Goal: Information Seeking & Learning: Learn about a topic

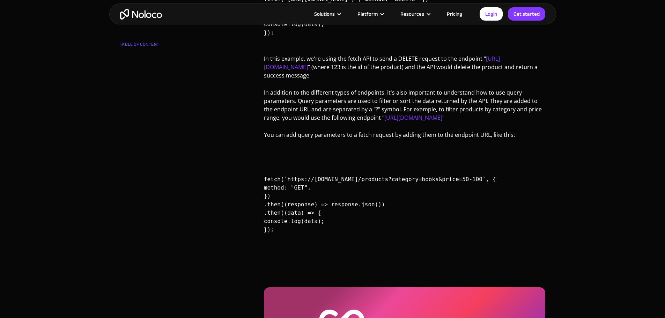
scroll to position [1188, 0]
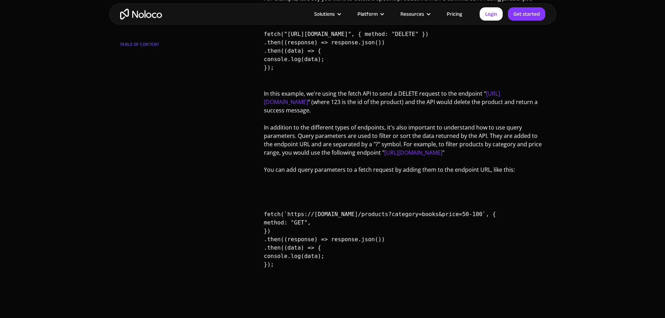
click at [313, 241] on code "fetch(`https://[DOMAIN_NAME]/products?category=books&price=50-100`, { method: "…" at bounding box center [380, 239] width 232 height 85
click at [314, 241] on code "fetch(`https://api.example.com/products?category=books&price=50-100`, { method:…" at bounding box center [380, 239] width 232 height 85
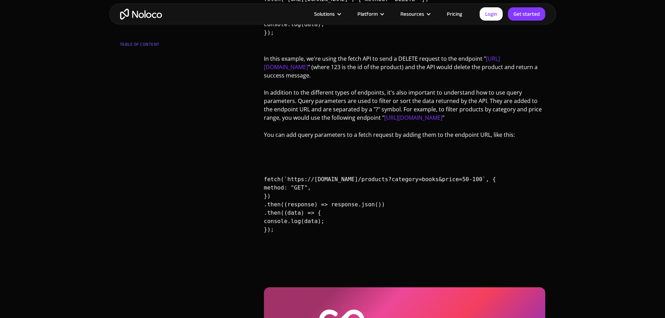
click at [350, 197] on pre "fetch(`https://api.example.com/products?category=books&price=50-100`, { method:…" at bounding box center [405, 204] width 282 height 75
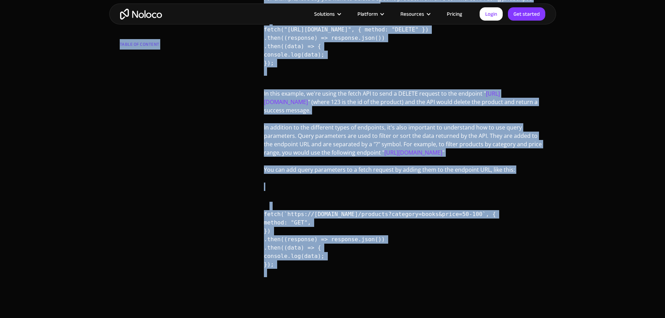
drag, startPoint x: 252, startPoint y: 136, endPoint x: 362, endPoint y: 256, distance: 163.2
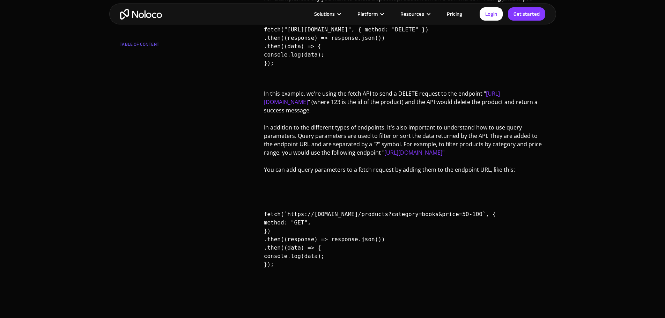
click at [312, 273] on code "fetch(`https://api.example.com/products?category=books&price=50-100`, { method:…" at bounding box center [380, 239] width 232 height 85
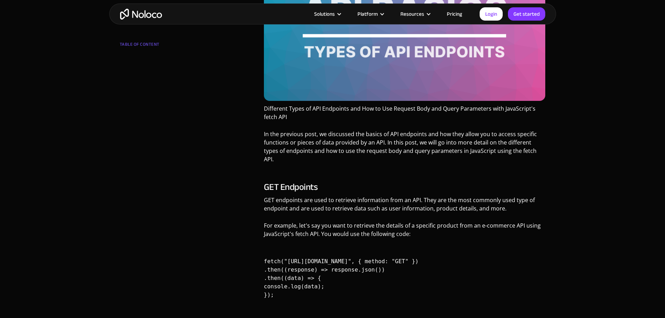
scroll to position [0, 0]
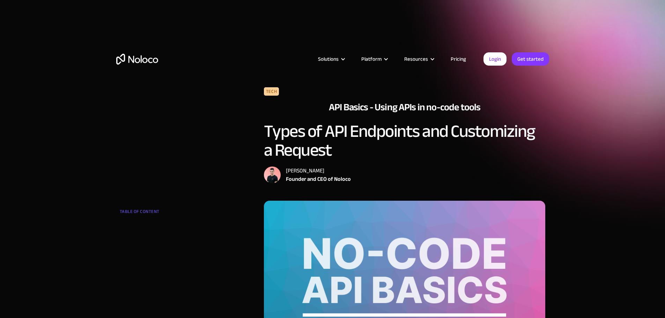
drag, startPoint x: 287, startPoint y: 275, endPoint x: 262, endPoint y: 132, distance: 144.5
click at [228, 127] on div "Tech API Basics - Using APIs in no-code tools Types of API Endpoints and Custom…" at bounding box center [332, 144] width 433 height 114
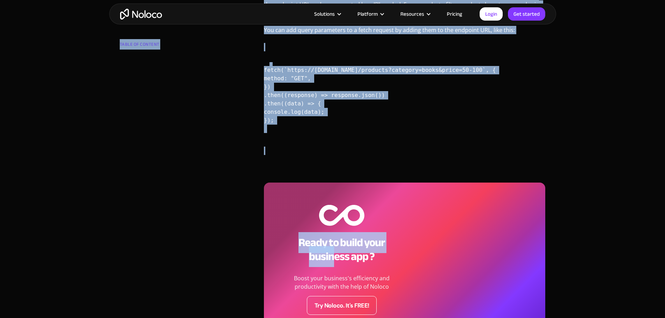
scroll to position [1258, 0]
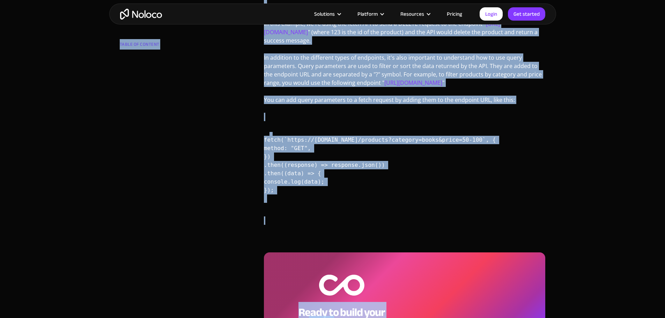
drag, startPoint x: 258, startPoint y: 126, endPoint x: 315, endPoint y: 198, distance: 91.8
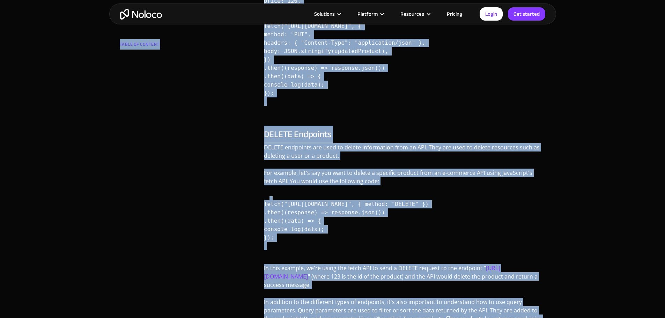
scroll to position [0, 0]
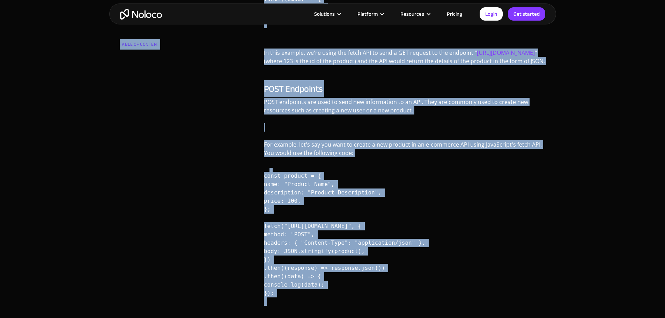
click at [346, 198] on code "const product = { name: "Product Name", description: "Product Description", pri…" at bounding box center [344, 235] width 161 height 152
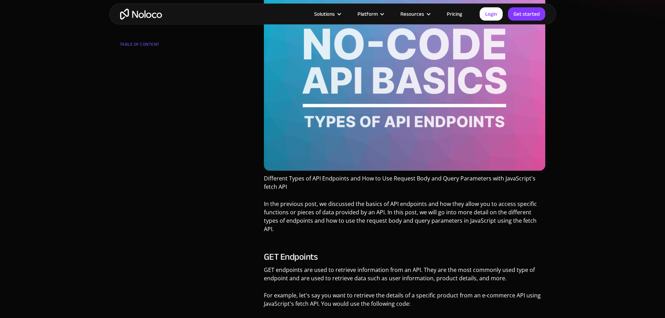
scroll to position [35, 0]
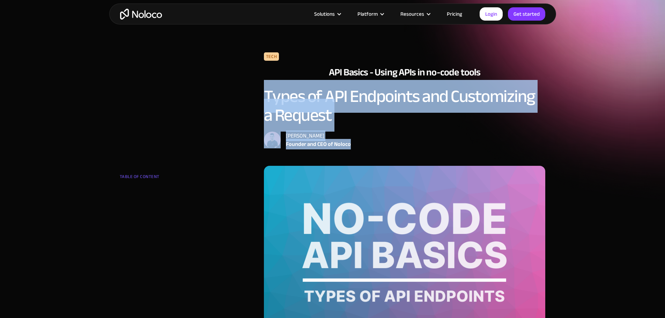
drag, startPoint x: 264, startPoint y: 93, endPoint x: 477, endPoint y: 172, distance: 227.4
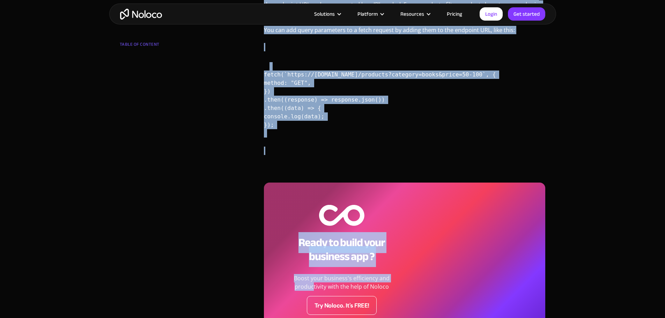
scroll to position [1292, 0]
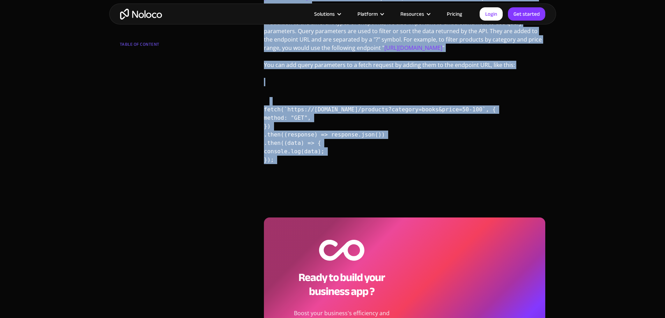
drag, startPoint x: 482, startPoint y: 185, endPoint x: 336, endPoint y: 184, distance: 146.4
copy div "e-commerce API using JavaScript's fetch API. You would use the following code: …"
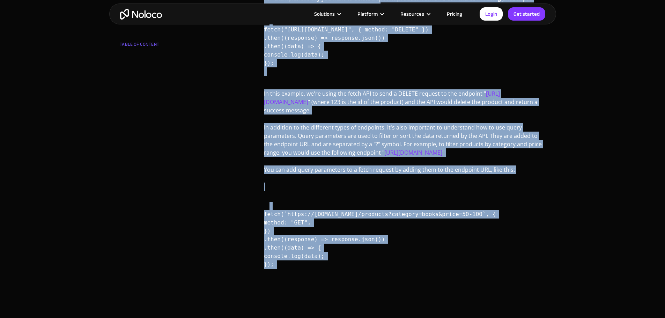
scroll to position [0, 0]
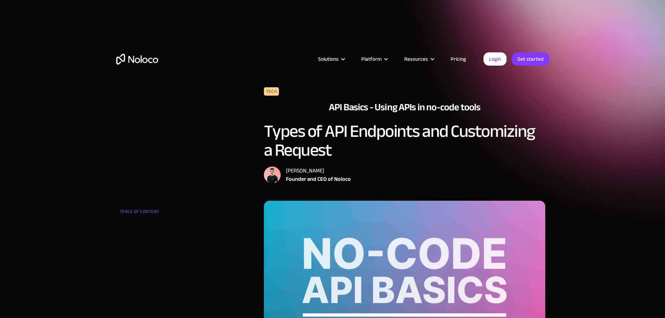
click at [275, 122] on h1 "Types of API Endpoints and Customizing a Request" at bounding box center [405, 141] width 282 height 38
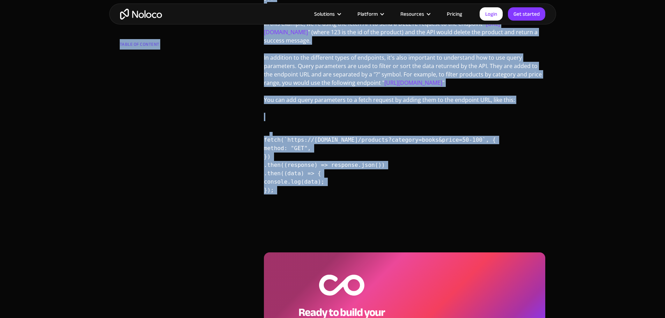
drag, startPoint x: 311, startPoint y: 143, endPoint x: 305, endPoint y: 204, distance: 61.4
copy div "Types of API Endpoints and Customizing a Request Darragh Mc Kay Founder and CEO…"
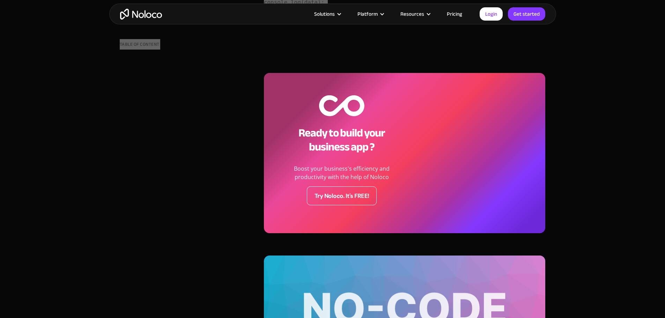
scroll to position [1078, 0]
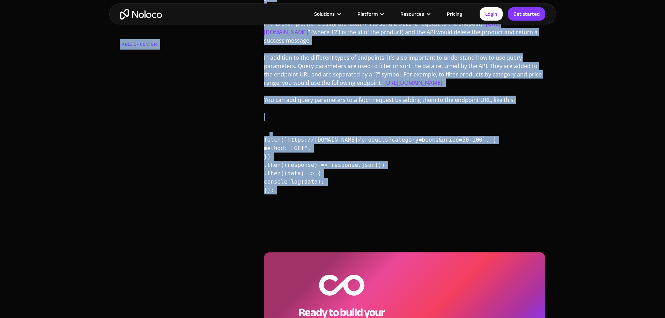
copy div "Types of API Endpoints and Customizing a Request Darragh Mc Kay Founder and CEO…"
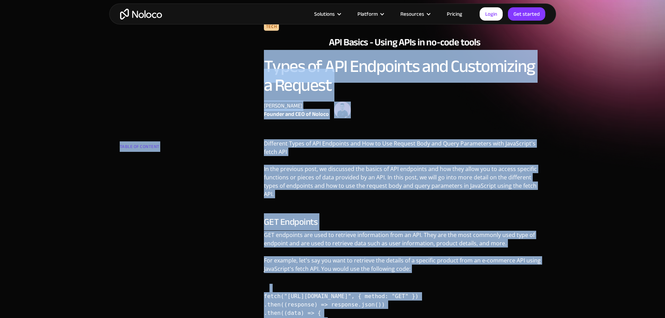
scroll to position [0, 0]
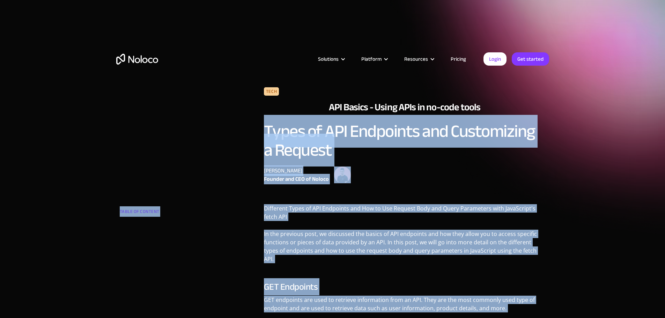
click at [230, 189] on div "Tech API Basics - Using APIs in no-code tools Types of API Endpoints and Custom…" at bounding box center [332, 144] width 433 height 114
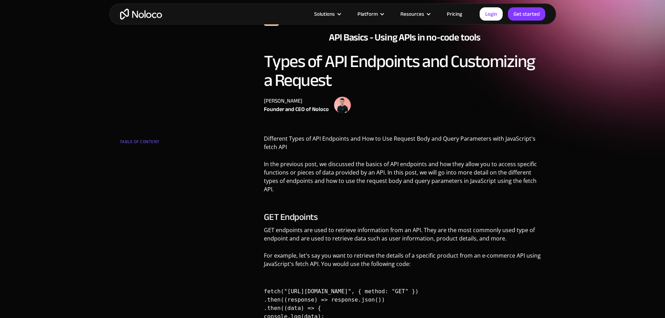
scroll to position [105, 0]
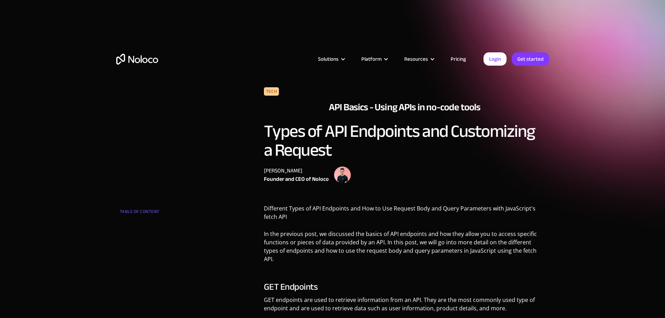
click at [338, 109] on h2 "API Basics - Using APIs in no-code tools" at bounding box center [405, 107] width 152 height 13
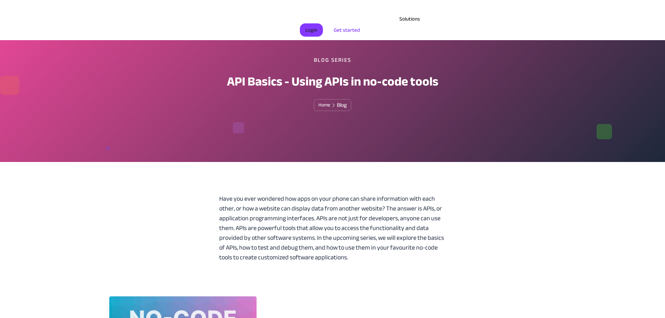
click at [332, 194] on div "Have you ever wondered how apps on your phone can share information with each o…" at bounding box center [332, 228] width 227 height 68
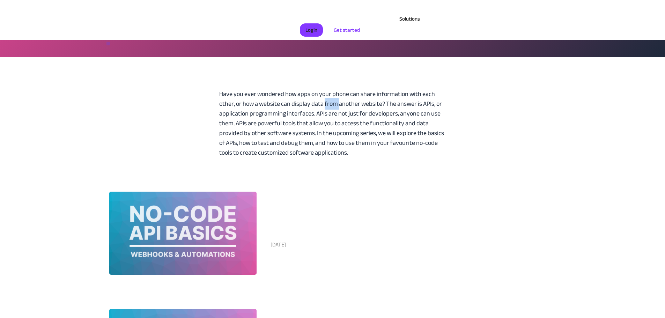
click at [332, 118] on div "Have you ever wondered how apps on your phone can share information with each o…" at bounding box center [332, 123] width 227 height 68
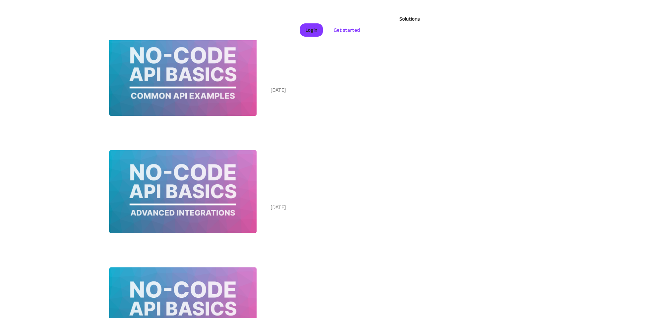
scroll to position [66, 0]
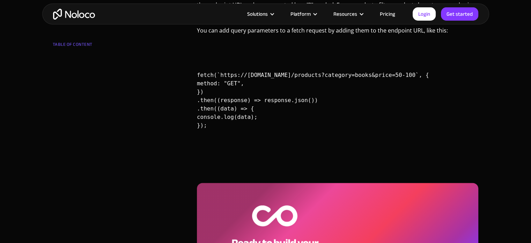
scroll to position [1432, 0]
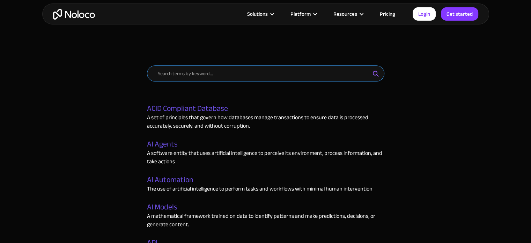
click at [177, 75] on input "Email Form" at bounding box center [266, 73] width 238 height 16
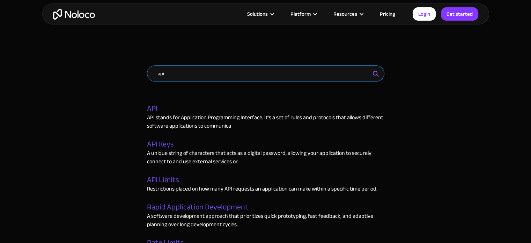
scroll to position [384, 0]
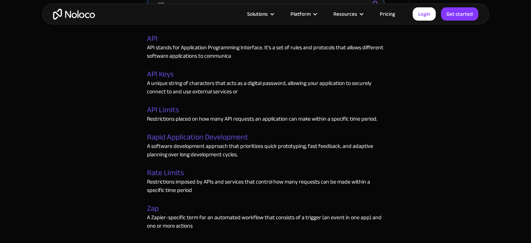
type input "api"
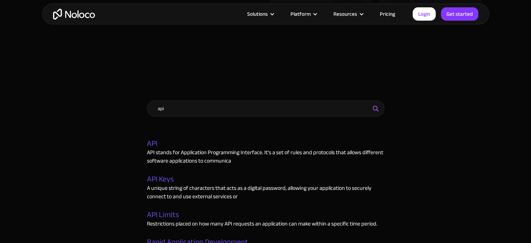
scroll to position [314, 0]
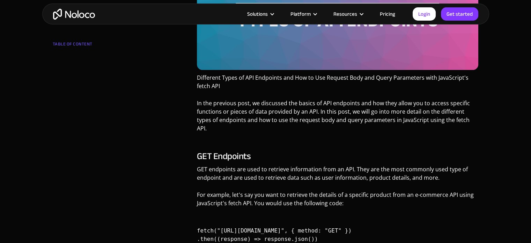
scroll to position [415, 0]
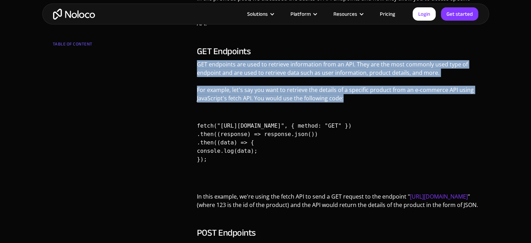
drag, startPoint x: 350, startPoint y: 90, endPoint x: 188, endPoint y: 56, distance: 165.3
copy div "GET endpoints are used to retrieve information from an API. They are the most c…"
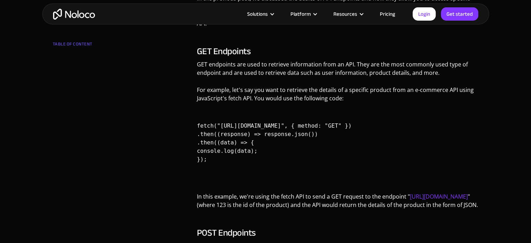
drag, startPoint x: 344, startPoint y: 203, endPoint x: 335, endPoint y: 210, distance: 11.5
click at [344, 203] on p "In this example, we're using the fetch API to send a GET request to the endpoin…" at bounding box center [338, 203] width 282 height 22
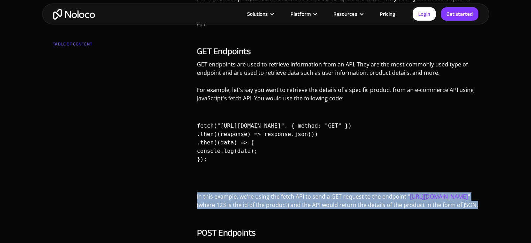
drag, startPoint x: 326, startPoint y: 207, endPoint x: 191, endPoint y: 189, distance: 136.1
copy p "In this example, we're using the fetch API to send a GET request to the endpoin…"
drag, startPoint x: 216, startPoint y: 153, endPoint x: 194, endPoint y: 117, distance: 41.9
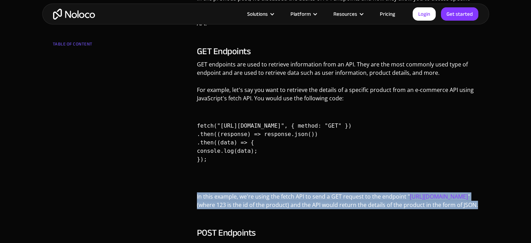
copy code "fetch("https://api.example.com/products/123", { method: "GET" }) .then((respons…"
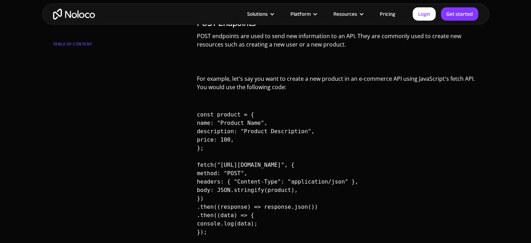
scroll to position [555, 0]
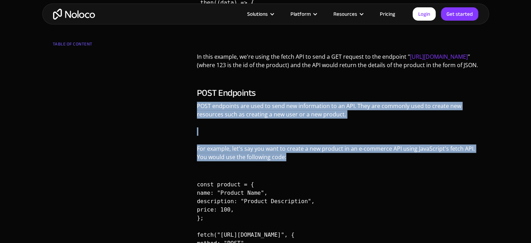
drag, startPoint x: 288, startPoint y: 156, endPoint x: 171, endPoint y: 104, distance: 127.5
copy div "POST endpoints are used to send new information to an API. They are commonly us…"
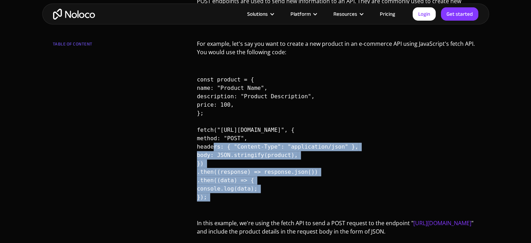
scroll to position [625, 0]
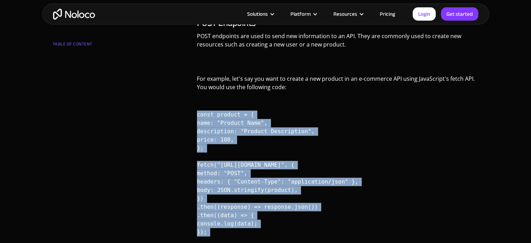
drag, startPoint x: 224, startPoint y: 167, endPoint x: 194, endPoint y: 111, distance: 63.1
copy code "const product = { name: "Product Name", description: "Product Description", pri…"
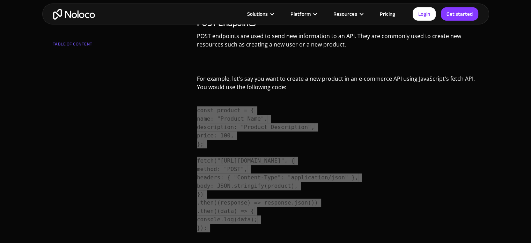
scroll to position [730, 0]
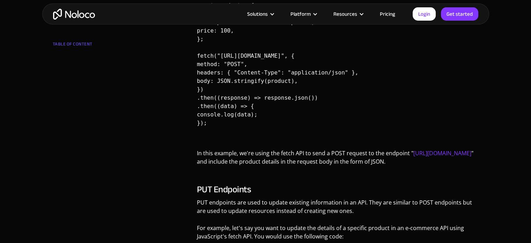
click at [340, 155] on p "In this example, we're using the fetch API to send a POST request to the endpoi…" at bounding box center [338, 160] width 282 height 22
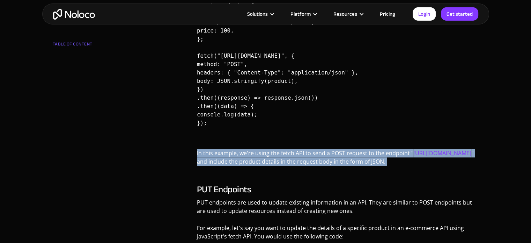
click at [340, 155] on p "In this example, we're using the fetch API to send a POST request to the endpoi…" at bounding box center [338, 160] width 282 height 22
copy p "In this example, we're using the fetch API to send a POST request to the endpoi…"
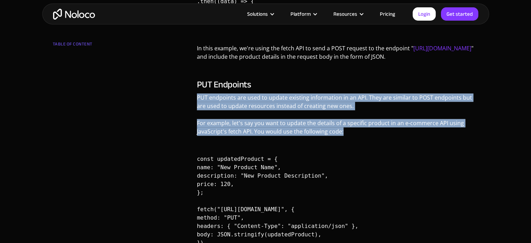
drag, startPoint x: 304, startPoint y: 135, endPoint x: 193, endPoint y: 101, distance: 115.4
click at [194, 101] on div "Different Types of API Endpoints and How to Use Request Body and Query Paramete…" at bounding box center [338, 187] width 289 height 1642
copy div "PUT endpoints are used to update existing information in an API. They are simil…"
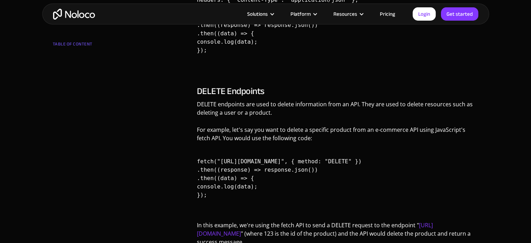
scroll to position [1091, 0]
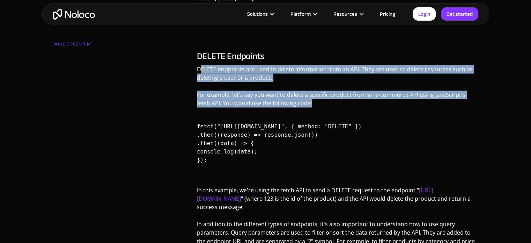
drag, startPoint x: 207, startPoint y: 71, endPoint x: 319, endPoint y: 102, distance: 115.9
click at [317, 102] on p "For example, let's say you want to delete a specific product from an e-commerce…" at bounding box center [338, 101] width 282 height 22
drag, startPoint x: 309, startPoint y: 105, endPoint x: 196, endPoint y: 71, distance: 118.4
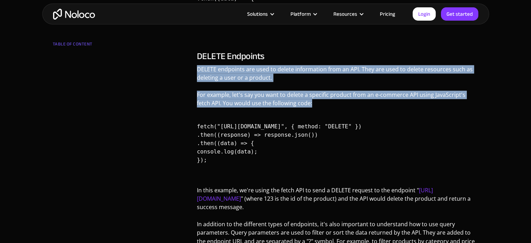
copy div "DELETE endpoints are used to delete information from an API. They are used to d…"
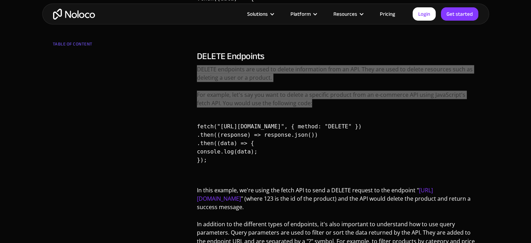
scroll to position [0, 0]
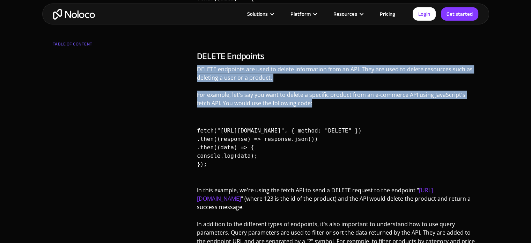
click at [300, 103] on p "For example, let's say you want to delete a specific product from an e-commerce…" at bounding box center [338, 101] width 282 height 22
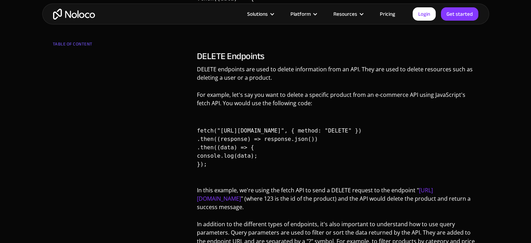
click at [300, 104] on p "For example, let's say you want to delete a specific product from an e-commerce…" at bounding box center [338, 101] width 282 height 22
click at [286, 99] on p "For example, let's say you want to delete a specific product from an e-commerce…" at bounding box center [338, 101] width 282 height 22
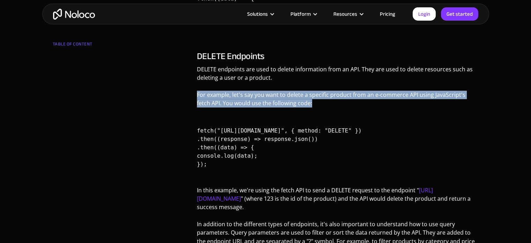
click at [286, 99] on p "For example, let's say you want to delete a specific product from an e-commerce…" at bounding box center [338, 101] width 282 height 22
copy p "For example, let's say you want to delete a specific product from an e-commerce…"
click at [214, 132] on code "fetch("https://api.example.com/products/123", { method: "DELETE" }) .then((resp…" at bounding box center [279, 147] width 165 height 68
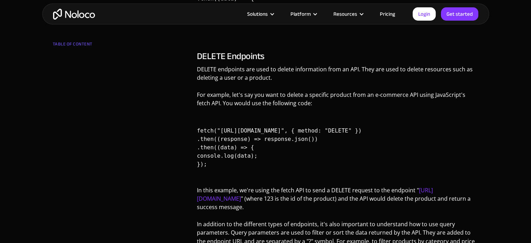
drag, startPoint x: 195, startPoint y: 127, endPoint x: 232, endPoint y: 164, distance: 52.1
copy code "fetch("https://api.example.com/products/123", { method: "DELETE" }) .then((resp…"
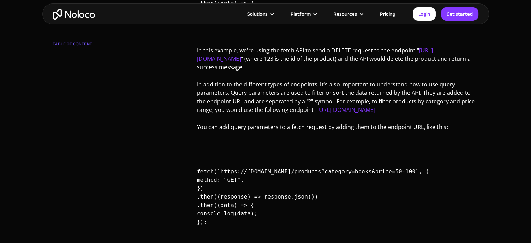
scroll to position [1196, 0]
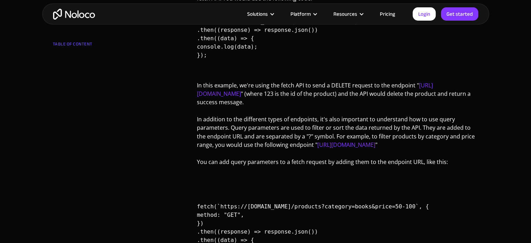
click at [298, 83] on p "In this example, we're using the fetch API to send a DELETE request to the endp…" at bounding box center [338, 96] width 282 height 30
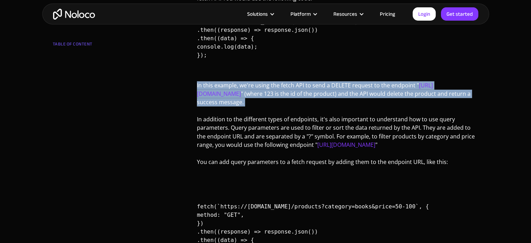
click at [298, 83] on p "In this example, we're using the fetch API to send a DELETE request to the endp…" at bounding box center [338, 96] width 282 height 30
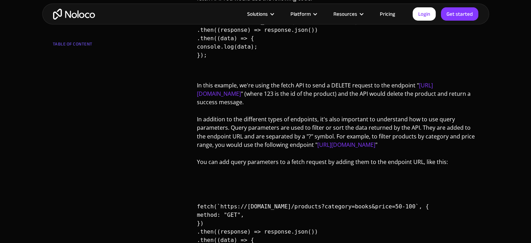
click at [282, 123] on p "In addition to the different types of endpoints, it's also important to underst…" at bounding box center [338, 134] width 282 height 39
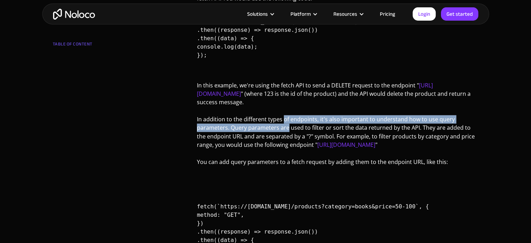
click at [284, 123] on p "In addition to the different types of endpoints, it's also important to underst…" at bounding box center [338, 134] width 282 height 39
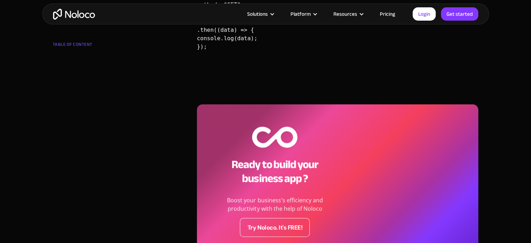
scroll to position [1231, 0]
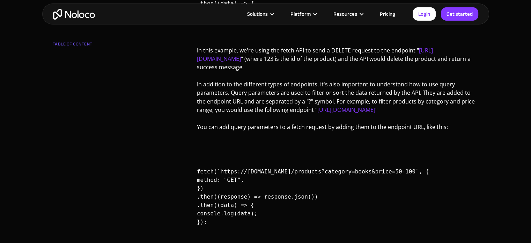
click at [255, 97] on p "In addition to the different types of endpoints, it's also important to underst…" at bounding box center [338, 99] width 282 height 39
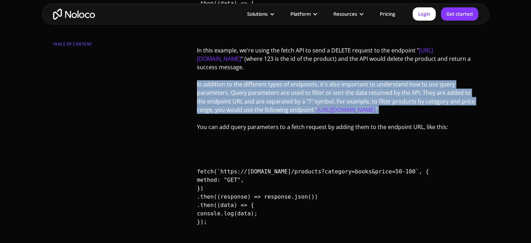
click at [255, 97] on p "In addition to the different types of endpoints, it's also important to underst…" at bounding box center [338, 99] width 282 height 39
drag, startPoint x: 234, startPoint y: 87, endPoint x: 214, endPoint y: 90, distance: 20.2
click at [234, 87] on p "In addition to the different types of endpoints, it's also important to underst…" at bounding box center [338, 99] width 282 height 39
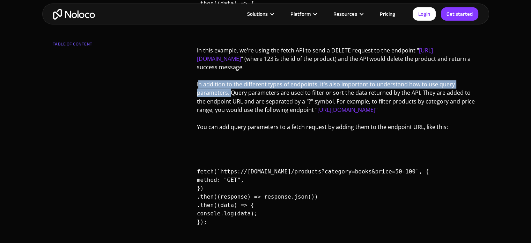
drag, startPoint x: 199, startPoint y: 81, endPoint x: 232, endPoint y: 90, distance: 33.7
click at [232, 90] on p "In addition to the different types of endpoints, it's also important to underst…" at bounding box center [338, 99] width 282 height 39
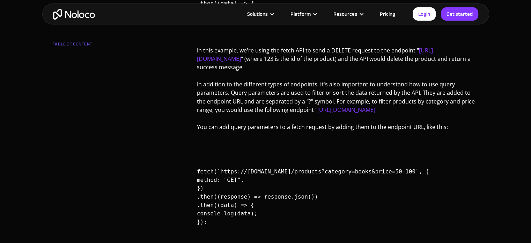
click at [232, 93] on p "In addition to the different types of endpoints, it's also important to underst…" at bounding box center [338, 99] width 282 height 39
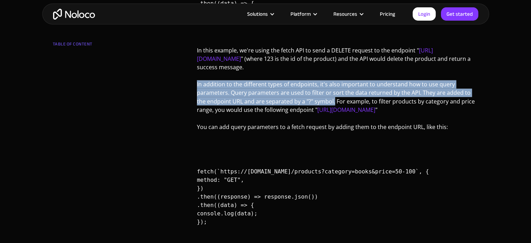
drag, startPoint x: 193, startPoint y: 79, endPoint x: 324, endPoint y: 101, distance: 133.1
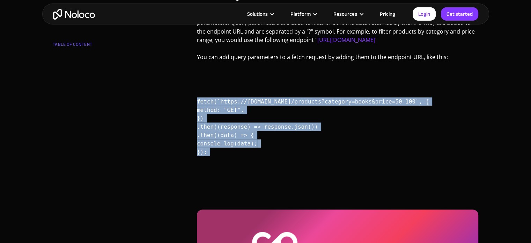
drag, startPoint x: 226, startPoint y: 166, endPoint x: 191, endPoint y: 108, distance: 67.5
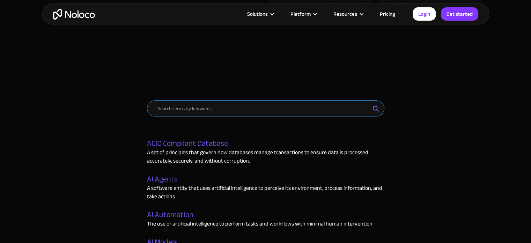
click at [176, 107] on input "Email Form" at bounding box center [266, 108] width 238 height 16
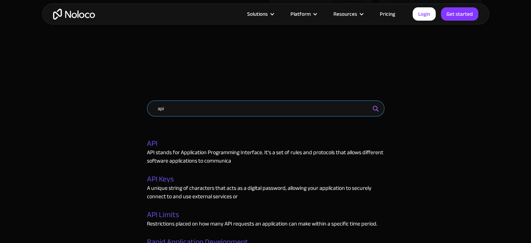
scroll to position [349, 0]
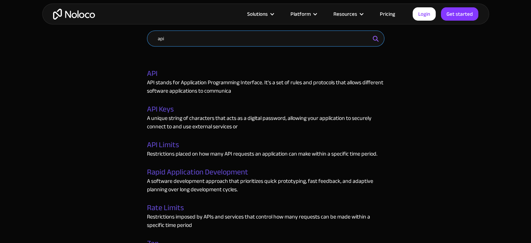
type input "api"
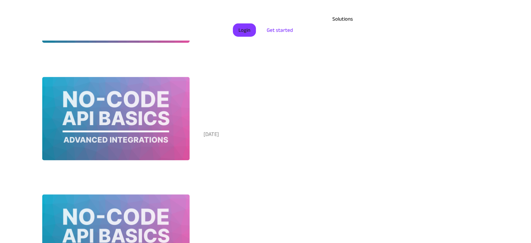
scroll to position [734, 0]
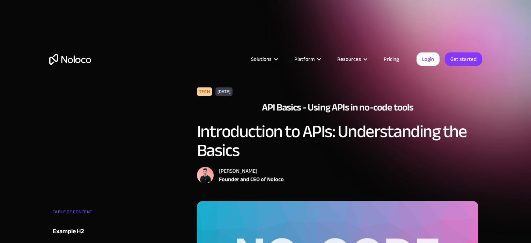
scroll to position [70, 0]
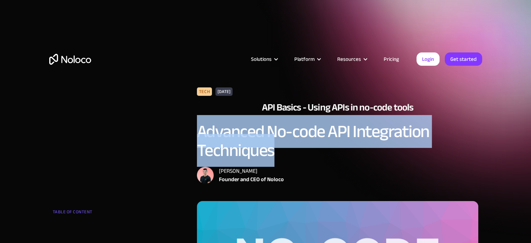
drag, startPoint x: 281, startPoint y: 149, endPoint x: 194, endPoint y: 130, distance: 89.0
click at [194, 130] on div "Tech January 14, 2023 API Basics - Using APIs in no-code tools Advanced No-code…" at bounding box center [338, 144] width 289 height 114
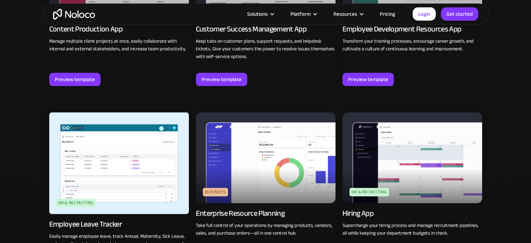
scroll to position [734, 0]
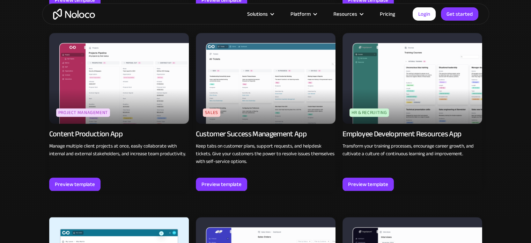
click at [423, 174] on link "HR & Recruiting new Employee Development Resources App Transform your training …" at bounding box center [413, 112] width 140 height 158
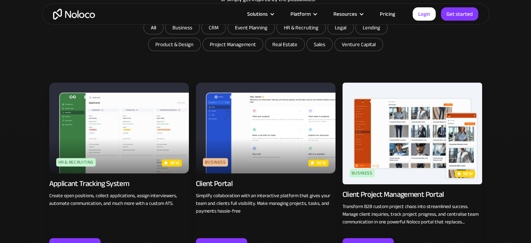
scroll to position [384, 0]
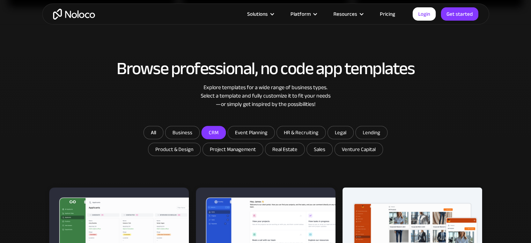
click at [212, 130] on input "CRM" at bounding box center [214, 132] width 24 height 13
checkbox input "true"
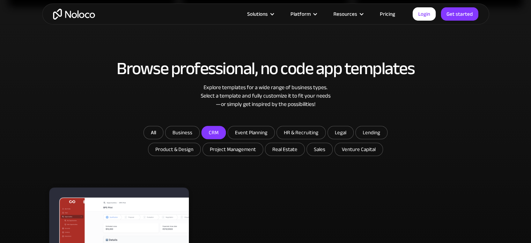
scroll to position [559, 0]
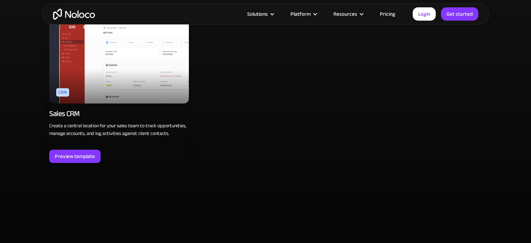
click at [71, 113] on div "Sales CRM" at bounding box center [64, 114] width 31 height 10
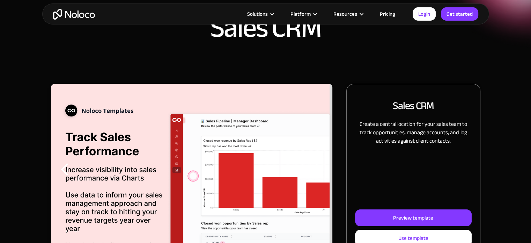
scroll to position [140, 0]
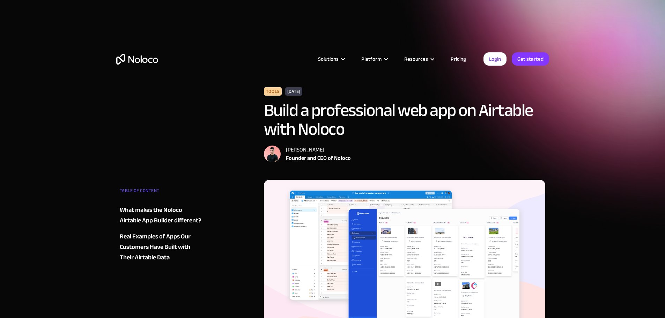
drag, startPoint x: 391, startPoint y: 180, endPoint x: 266, endPoint y: 109, distance: 143.6
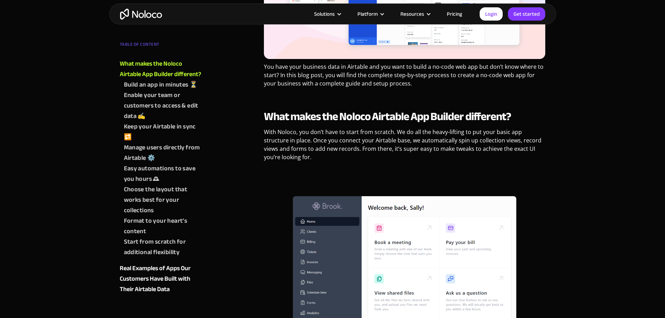
copy div "Build a professional web app on Airtable with Noloco Darragh Mc Kay Founder and…"
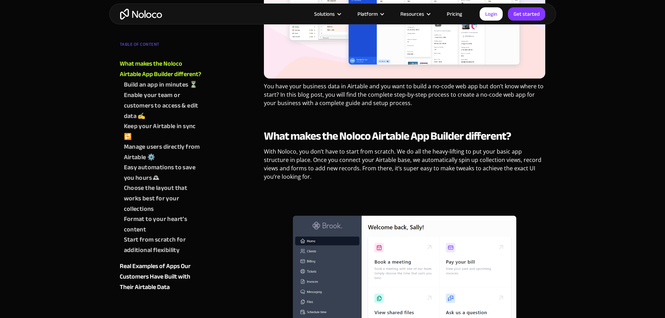
scroll to position [261, 0]
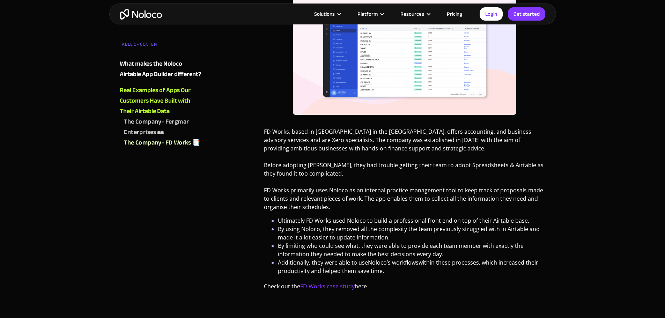
scroll to position [2799, 0]
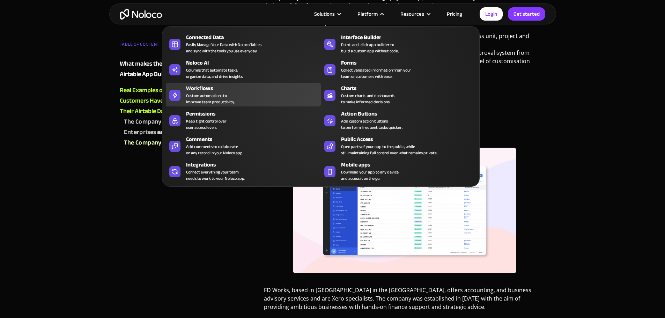
click at [273, 90] on div "Workflows" at bounding box center [255, 88] width 138 height 8
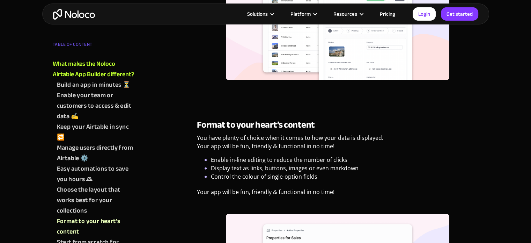
scroll to position [2026, 0]
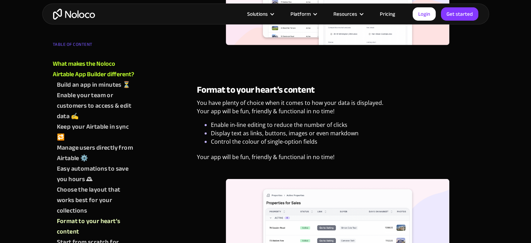
click at [265, 159] on p "Your app will be fun, friendly & functional in no time!" at bounding box center [338, 160] width 282 height 14
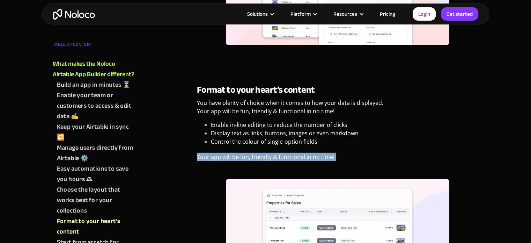
click at [265, 159] on p "Your app will be fun, friendly & functional in no time!" at bounding box center [338, 160] width 282 height 14
copy p "Your app will be fun, friendly & functional in no time!"
click at [309, 150] on div "Format to your heart’s content You have plenty of choice when it comes to how y…" at bounding box center [338, 208] width 282 height 246
click at [240, 159] on p "Your app will be fun, friendly & functional in no time!" at bounding box center [338, 160] width 282 height 14
drag, startPoint x: 241, startPoint y: 156, endPoint x: 351, endPoint y: 150, distance: 110.5
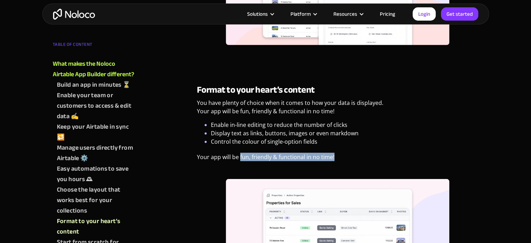
click at [351, 150] on div "Format to your heart’s content You have plenty of choice when it comes to how y…" at bounding box center [338, 208] width 282 height 246
copy p "fun, friendly & functional in no time!"
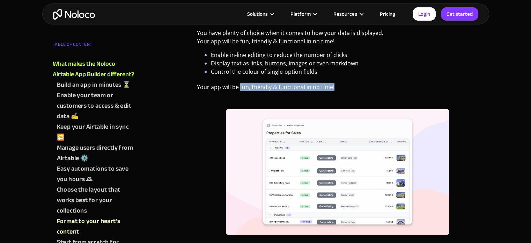
scroll to position [2061, 0]
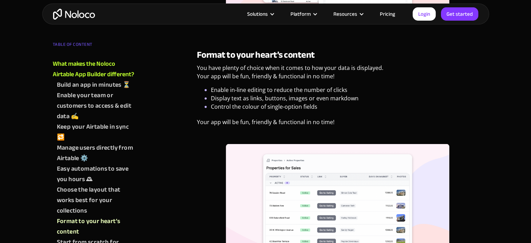
click at [296, 110] on li "Control the colour of single-option fields" at bounding box center [345, 106] width 268 height 8
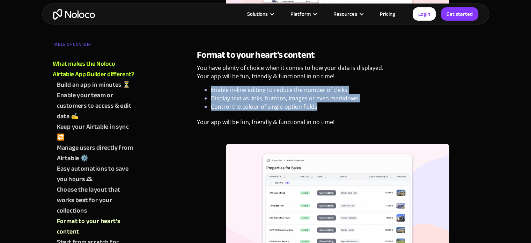
drag, startPoint x: 301, startPoint y: 105, endPoint x: 209, endPoint y: 91, distance: 93.6
click at [209, 91] on ul "Enable in-line editing to reduce the number of clicks Display text as links, bu…" at bounding box center [338, 98] width 282 height 25
copy ul "Enable in-line editing to reduce the number of clicks Display text as links, bu…"
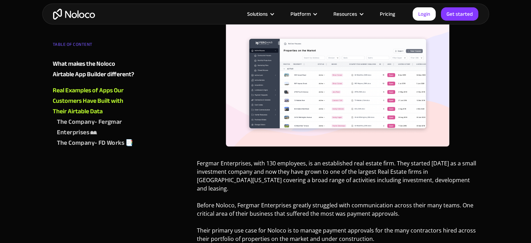
scroll to position [2480, 0]
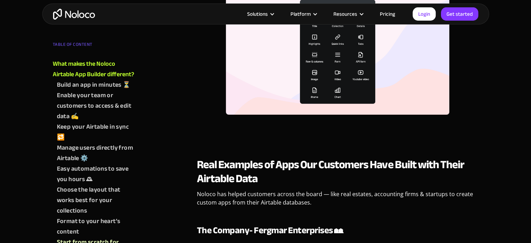
click at [294, 173] on strong "Real Examples of Apps Our Customers Have Built with Their Airtable Data" at bounding box center [331, 171] width 268 height 35
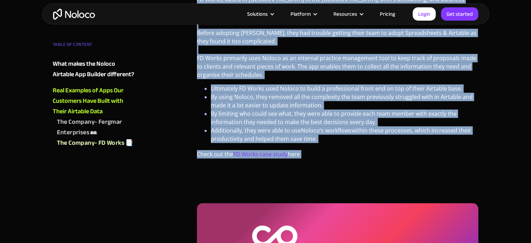
scroll to position [3214, 0]
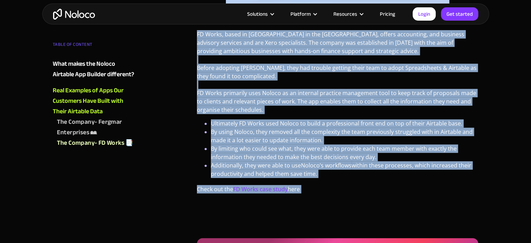
drag, startPoint x: 179, startPoint y: 126, endPoint x: 321, endPoint y: 176, distance: 150.8
copy div "Real Examples of Apps Our Customers Have Built with Their Airtable Data Noloco …"
click at [337, 144] on li "By limiting who could see what, they were able to provide each team member with…" at bounding box center [345, 152] width 268 height 17
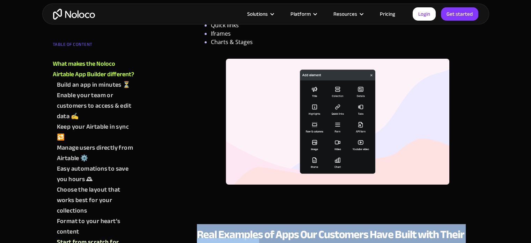
scroll to position [2515, 0]
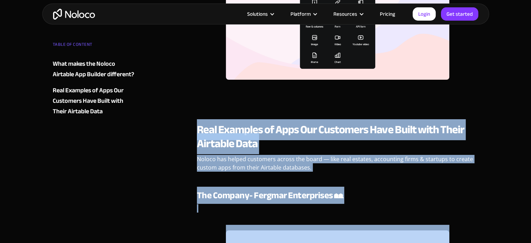
click at [376, 160] on p "Noloco has helped customers across the board — like real estates, accounting fi…" at bounding box center [338, 166] width 282 height 22
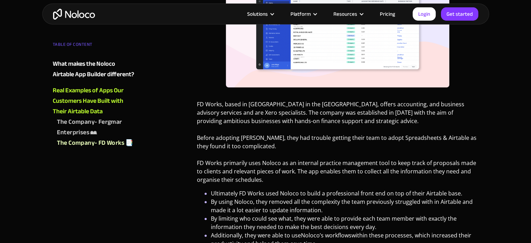
scroll to position [3109, 0]
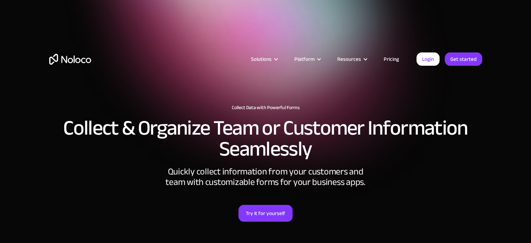
scroll to position [35, 0]
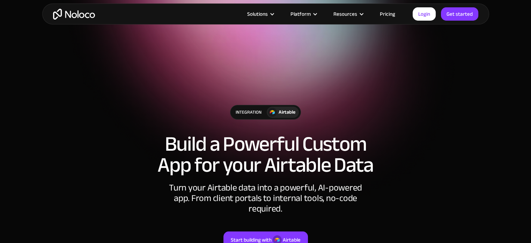
scroll to position [210, 0]
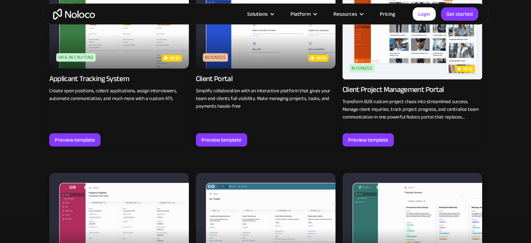
scroll to position [559, 0]
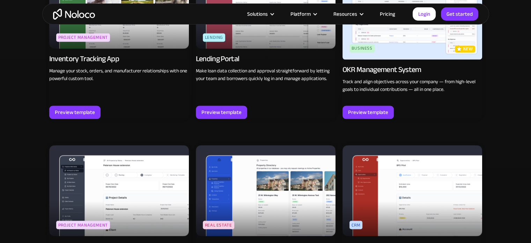
scroll to position [1362, 0]
